Goal: Task Accomplishment & Management: Complete application form

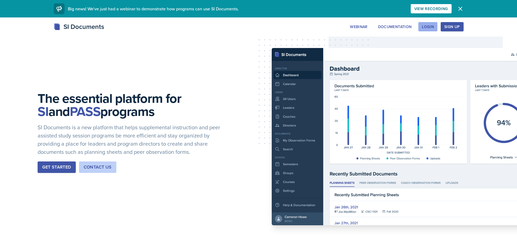
click at [427, 28] on div "Login" at bounding box center [428, 27] width 12 height 4
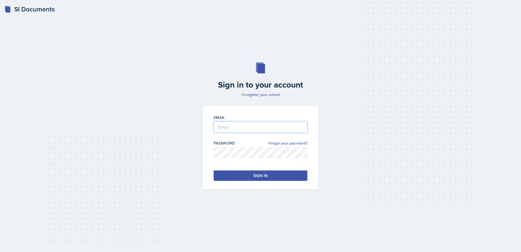
click at [248, 126] on input "email" at bounding box center [261, 126] width 94 height 11
type input "[EMAIL_ADDRESS][DOMAIN_NAME]"
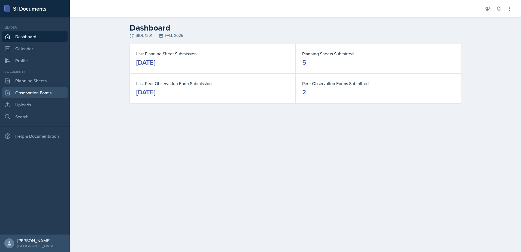
click at [35, 96] on link "Observation Forms" at bounding box center [34, 92] width 65 height 11
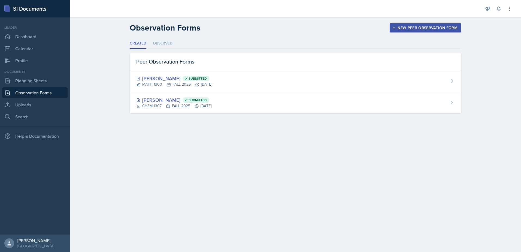
click at [421, 24] on button "New Peer Observation Form" at bounding box center [425, 27] width 71 height 9
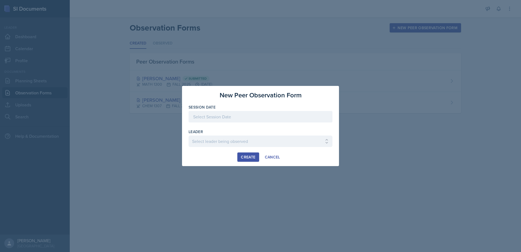
click at [226, 119] on div at bounding box center [261, 116] width 144 height 11
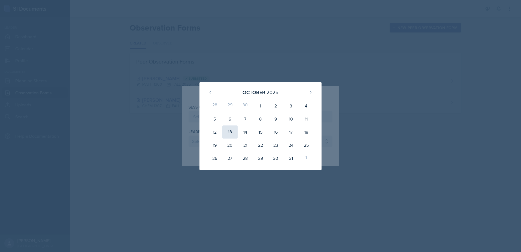
click at [231, 134] on div "13" at bounding box center [229, 131] width 15 height 13
type input "[DATE]"
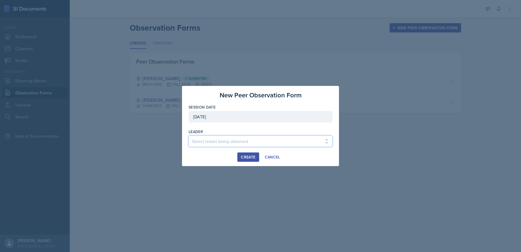
click at [230, 138] on select "Select leader being observed [PERSON_NAME] / BIOL 1301 / COP #5 - Mercury [PERS…" at bounding box center [261, 140] width 144 height 11
select select "c50aeb68-53a6-4f1e-a50a-38839121d298"
click at [189, 135] on select "Select leader being observed [PERSON_NAME] / BIOL 1301 / COP #5 - Mercury [PERS…" at bounding box center [261, 140] width 144 height 11
click at [242, 153] on button "Create" at bounding box center [248, 156] width 22 height 9
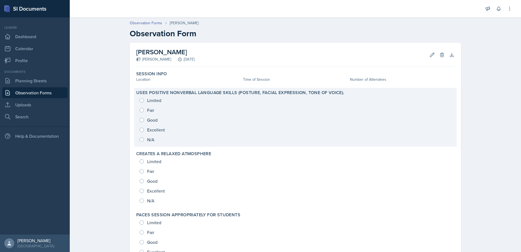
click at [140, 131] on div "Limited Fair Good Excellent N/A" at bounding box center [295, 119] width 318 height 49
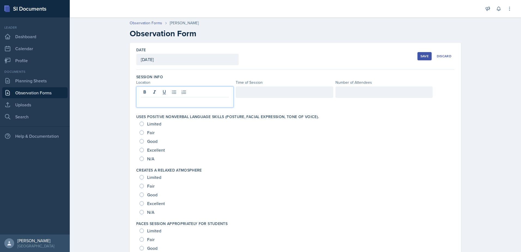
click at [159, 90] on div at bounding box center [184, 96] width 97 height 21
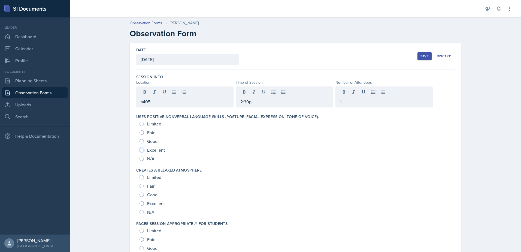
click at [140, 152] on input "Excellent" at bounding box center [142, 150] width 4 height 4
radio input "true"
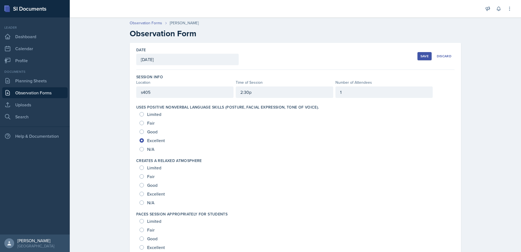
click at [142, 194] on div "Excellent" at bounding box center [153, 193] width 26 height 9
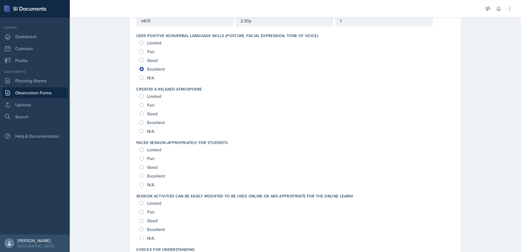
scroll to position [82, 0]
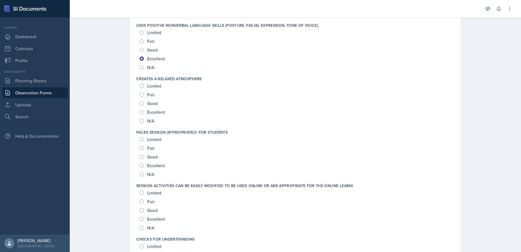
click at [140, 111] on div "Excellent" at bounding box center [153, 112] width 26 height 9
click at [140, 112] on input "Excellent" at bounding box center [142, 112] width 4 height 4
radio input "true"
click at [140, 165] on input "Excellent" at bounding box center [142, 165] width 4 height 4
radio input "true"
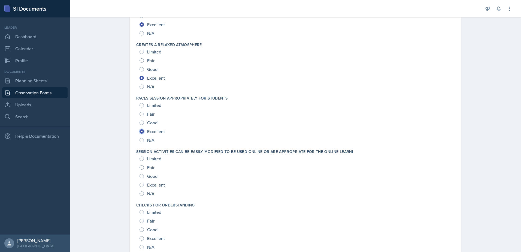
scroll to position [164, 0]
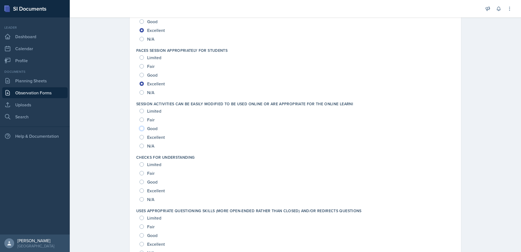
click at [141, 127] on input "Good" at bounding box center [142, 128] width 4 height 4
radio input "true"
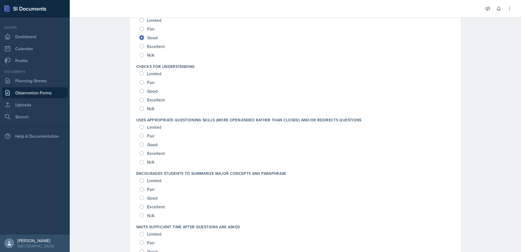
scroll to position [273, 0]
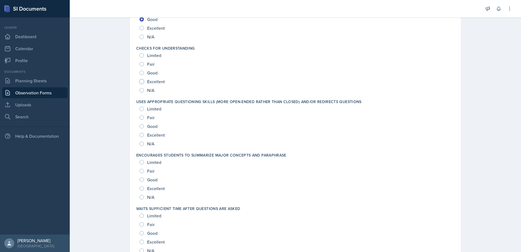
click at [140, 83] on input "Excellent" at bounding box center [142, 81] width 4 height 4
radio input "true"
click at [141, 135] on input "Excellent" at bounding box center [142, 135] width 4 height 4
radio input "true"
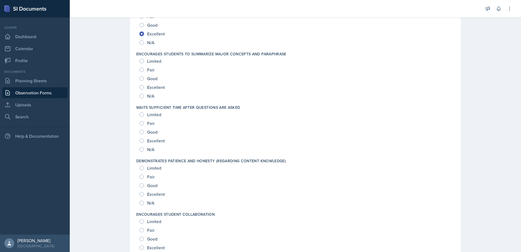
scroll to position [382, 0]
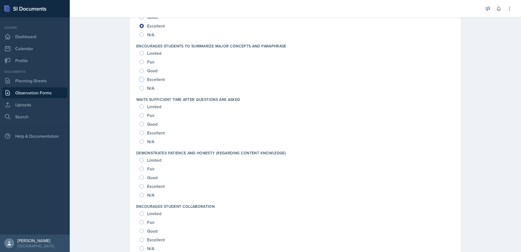
click at [141, 80] on input "Excellent" at bounding box center [142, 79] width 4 height 4
radio input "true"
click at [141, 132] on input "Excellent" at bounding box center [142, 133] width 4 height 4
radio input "true"
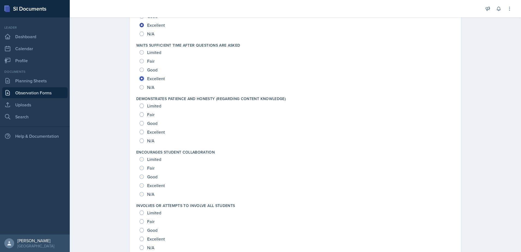
scroll to position [436, 0]
click at [140, 132] on input "Excellent" at bounding box center [142, 131] width 4 height 4
radio input "true"
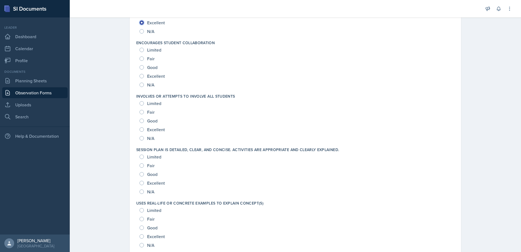
scroll to position [572, 0]
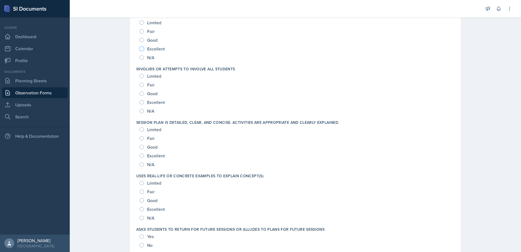
click at [141, 50] on input "Excellent" at bounding box center [142, 49] width 4 height 4
radio input "true"
click at [140, 110] on input "N/A" at bounding box center [142, 111] width 4 height 4
radio input "true"
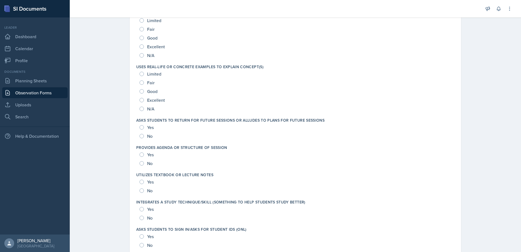
scroll to position [654, 0]
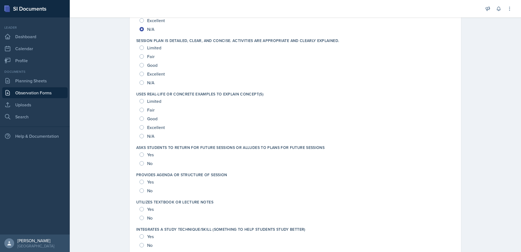
click at [143, 73] on div "Excellent" at bounding box center [153, 74] width 26 height 9
click at [140, 74] on input "Excellent" at bounding box center [142, 74] width 4 height 4
radio input "true"
click at [140, 128] on input "Excellent" at bounding box center [142, 127] width 4 height 4
radio input "true"
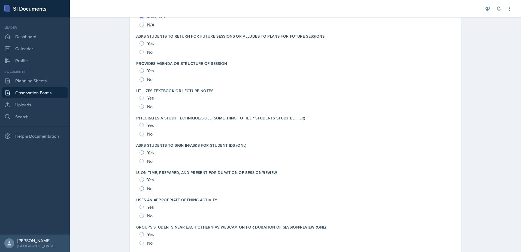
scroll to position [818, 0]
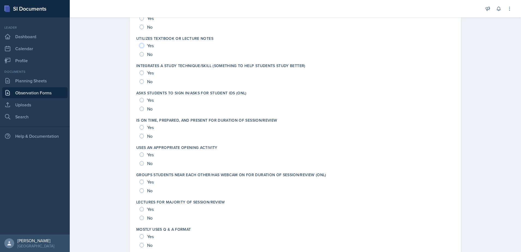
click at [140, 47] on input "Yes" at bounding box center [142, 45] width 4 height 4
radio input "true"
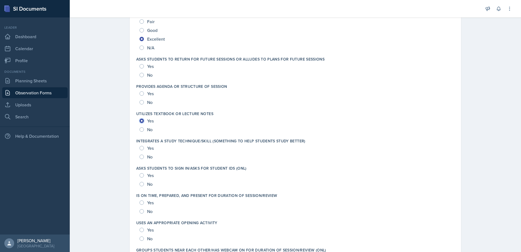
scroll to position [736, 0]
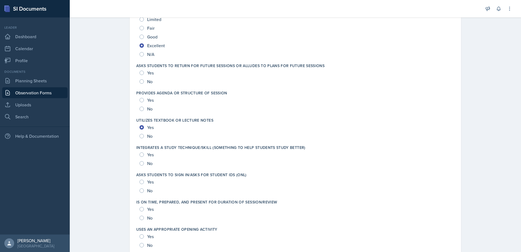
click at [141, 102] on div "Yes" at bounding box center [147, 100] width 15 height 9
click at [140, 101] on input "Yes" at bounding box center [142, 100] width 4 height 4
radio input "true"
drag, startPoint x: 139, startPoint y: 156, endPoint x: 176, endPoint y: 174, distance: 41.1
click at [140, 156] on input "Yes" at bounding box center [142, 154] width 4 height 4
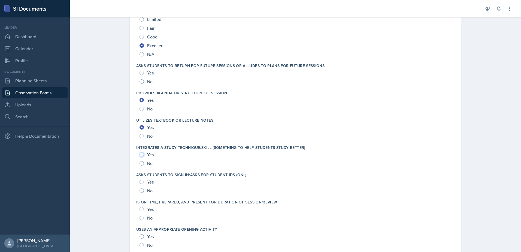
radio input "true"
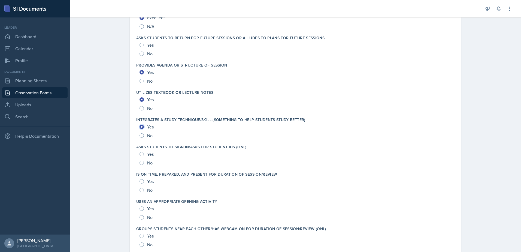
scroll to position [818, 0]
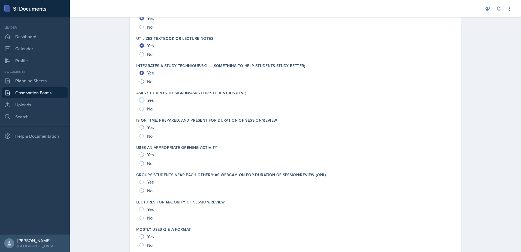
click at [140, 98] on input "Yes" at bounding box center [142, 100] width 4 height 4
radio input "true"
click at [141, 128] on input "Yes" at bounding box center [142, 127] width 4 height 4
radio input "true"
click at [140, 156] on input "Yes" at bounding box center [142, 154] width 4 height 4
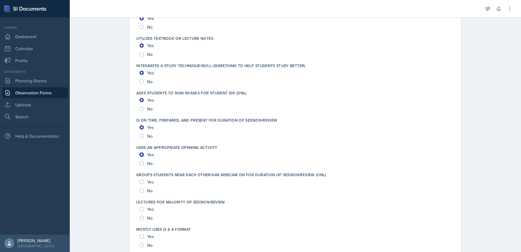
radio input "true"
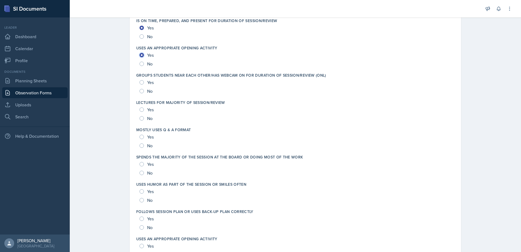
scroll to position [927, 0]
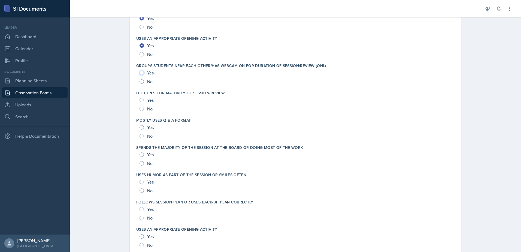
click at [140, 73] on input "Yes" at bounding box center [142, 73] width 4 height 4
radio input "true"
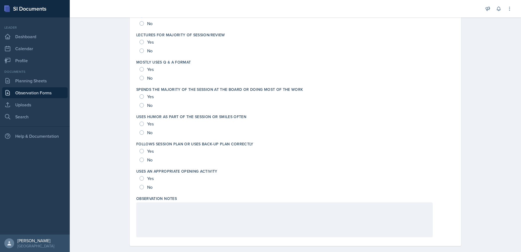
scroll to position [992, 0]
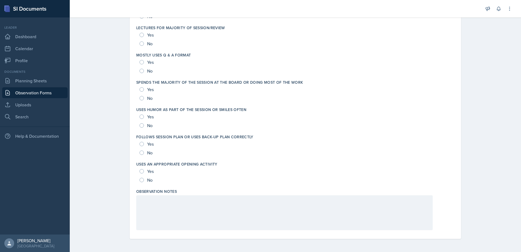
click at [141, 114] on div "Yes" at bounding box center [147, 116] width 15 height 9
click at [141, 116] on input "Yes" at bounding box center [142, 116] width 4 height 4
radio input "true"
click at [140, 174] on div "Yes" at bounding box center [147, 171] width 15 height 9
click at [140, 172] on input "Yes" at bounding box center [142, 171] width 4 height 4
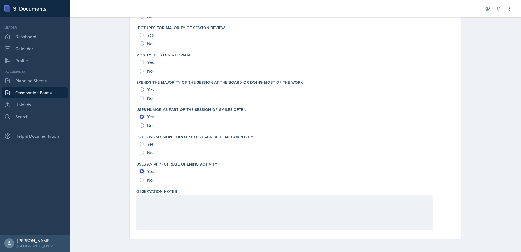
radio input "true"
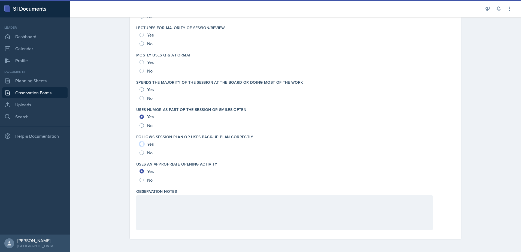
click at [140, 144] on input "Yes" at bounding box center [142, 144] width 4 height 4
radio input "true"
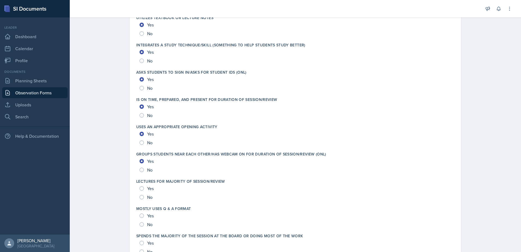
scroll to position [828, 0]
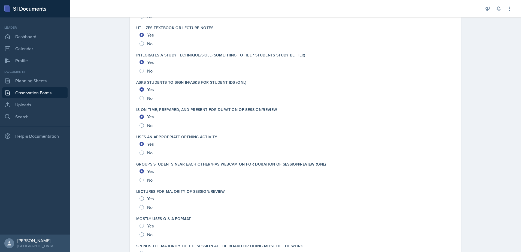
click at [140, 210] on div "No" at bounding box center [147, 207] width 14 height 9
click at [141, 226] on input "Yes" at bounding box center [142, 226] width 4 height 4
radio input "true"
click at [140, 206] on input "No" at bounding box center [142, 207] width 4 height 4
radio input "true"
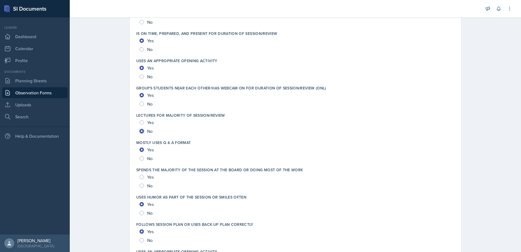
scroll to position [910, 0]
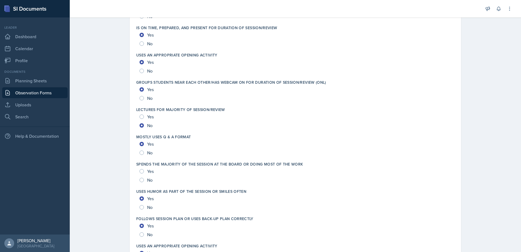
click at [146, 175] on div "Yes" at bounding box center [147, 171] width 15 height 9
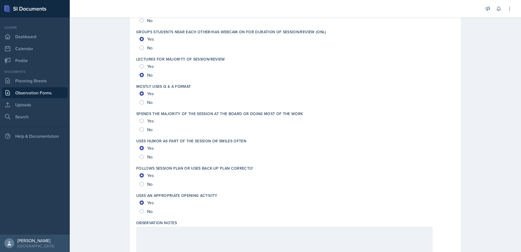
scroll to position [965, 0]
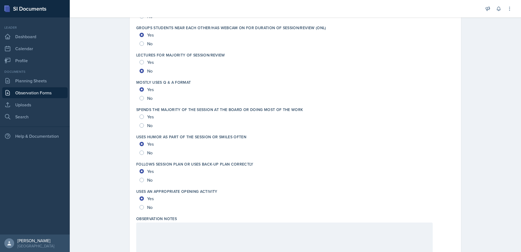
click at [144, 121] on div "No" at bounding box center [147, 125] width 14 height 9
click at [140, 117] on input "Yes" at bounding box center [142, 116] width 4 height 4
radio input "true"
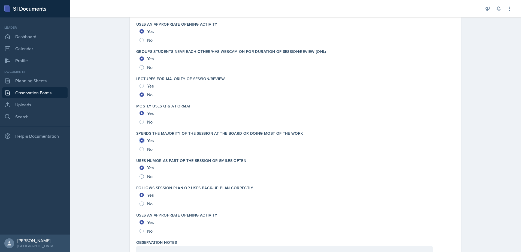
scroll to position [910, 0]
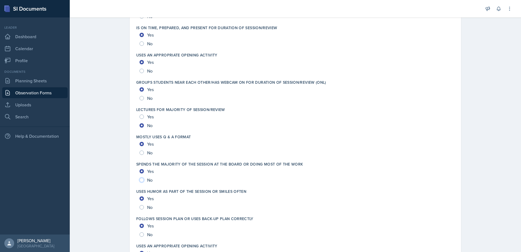
click at [140, 180] on input "No" at bounding box center [142, 180] width 4 height 4
radio input "true"
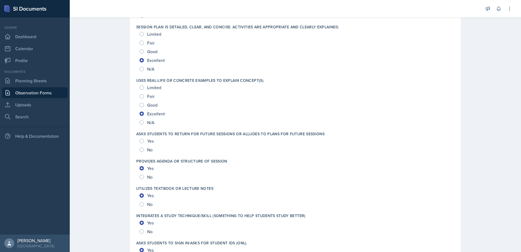
scroll to position [665, 0]
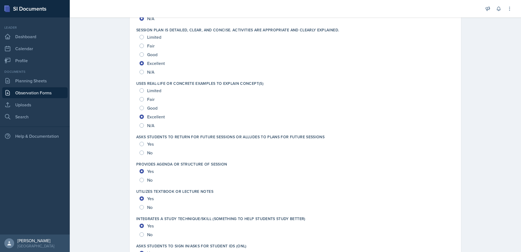
click at [142, 143] on div "Yes" at bounding box center [147, 144] width 15 height 9
click at [140, 144] on input "Yes" at bounding box center [142, 144] width 4 height 4
radio input "true"
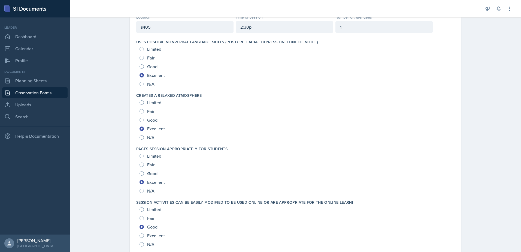
scroll to position [0, 0]
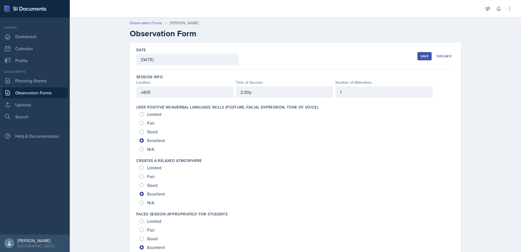
click at [423, 56] on div "Save" at bounding box center [425, 56] width 8 height 4
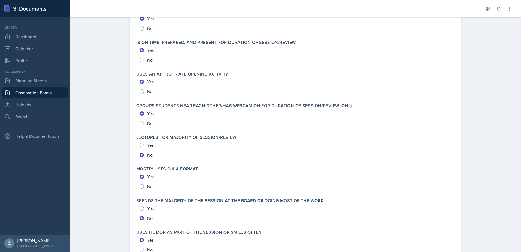
scroll to position [1125, 0]
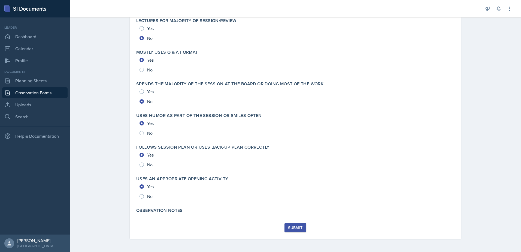
click at [302, 227] on button "Submit" at bounding box center [296, 227] width 22 height 9
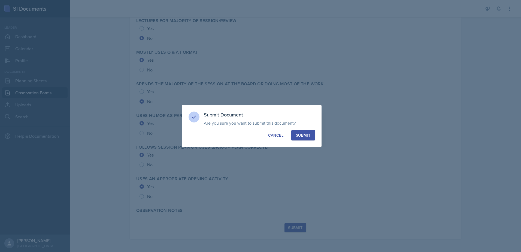
drag, startPoint x: 311, startPoint y: 135, endPoint x: 316, endPoint y: 143, distance: 9.5
click at [310, 135] on button "Submit" at bounding box center [303, 135] width 24 height 10
radio input "true"
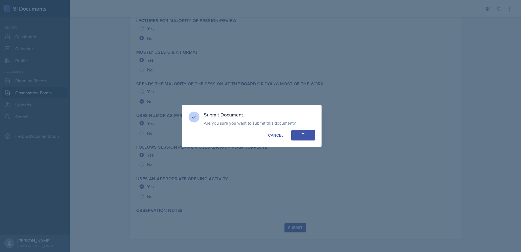
radio input "true"
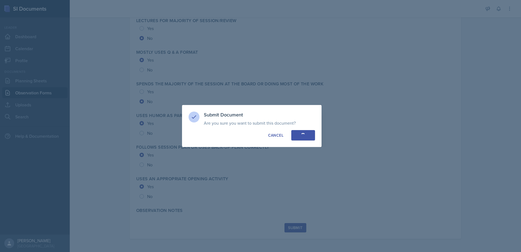
radio input "true"
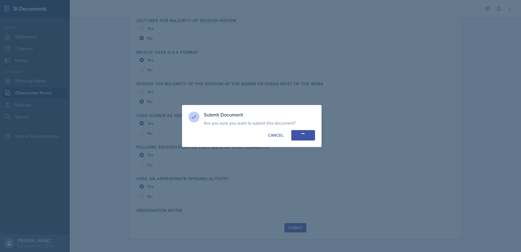
radio input "true"
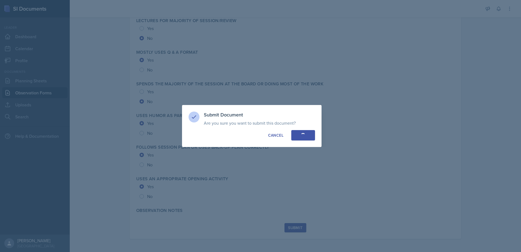
radio input "true"
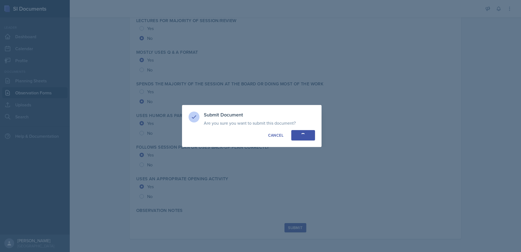
radio input "true"
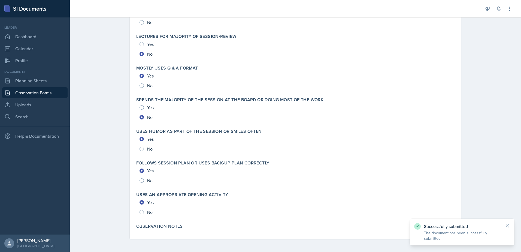
click at [34, 94] on link "Observation Forms" at bounding box center [34, 92] width 65 height 11
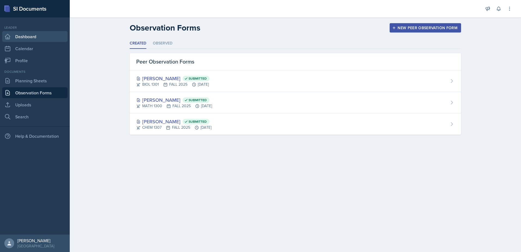
click at [14, 37] on link "Dashboard" at bounding box center [34, 36] width 65 height 11
